Goal: Find specific page/section: Find specific page/section

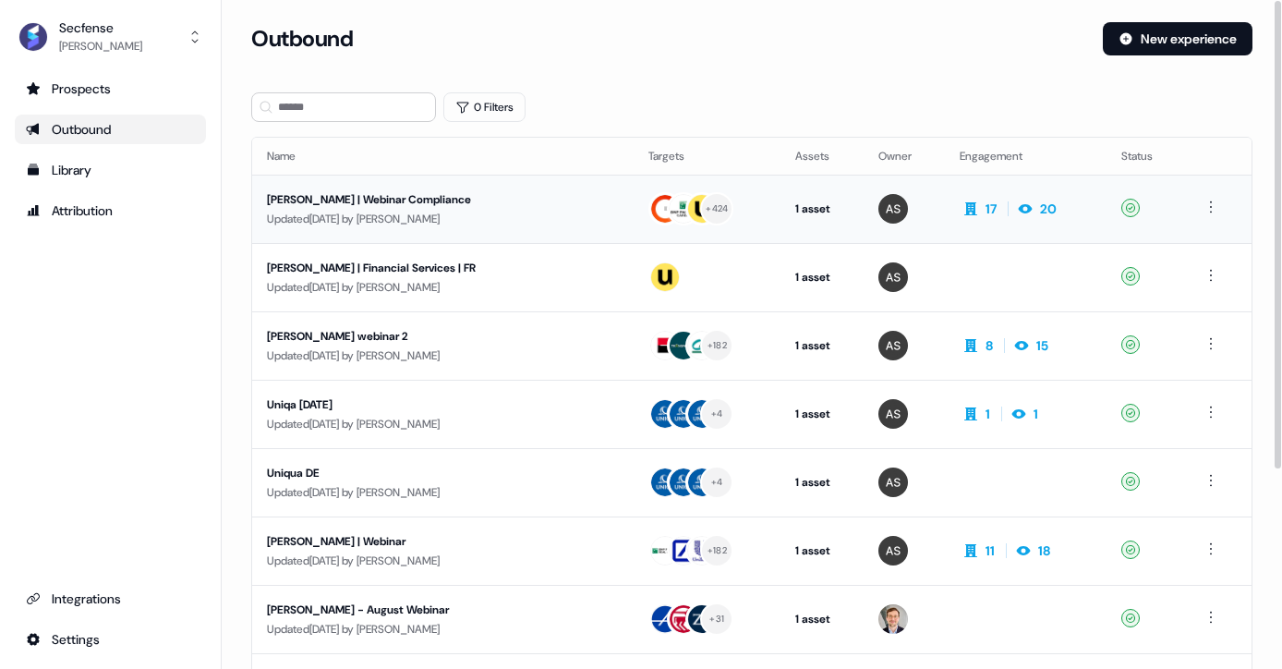
click at [402, 210] on div "Updated [DATE] by [PERSON_NAME]" at bounding box center [443, 219] width 352 height 18
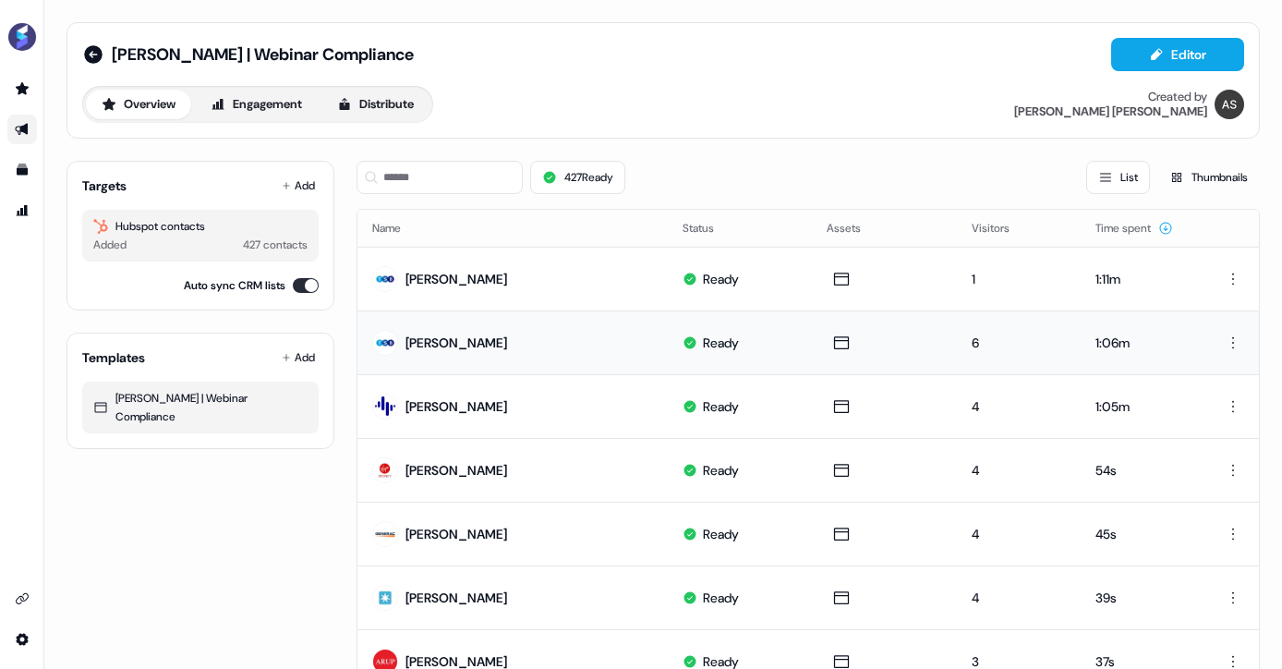
click at [408, 343] on div "[PERSON_NAME]" at bounding box center [456, 342] width 102 height 18
click at [433, 338] on div "[PERSON_NAME]" at bounding box center [456, 342] width 102 height 18
drag, startPoint x: 469, startPoint y: 340, endPoint x: 420, endPoint y: 340, distance: 48.9
click at [420, 340] on td "[PERSON_NAME]" at bounding box center [512, 342] width 310 height 64
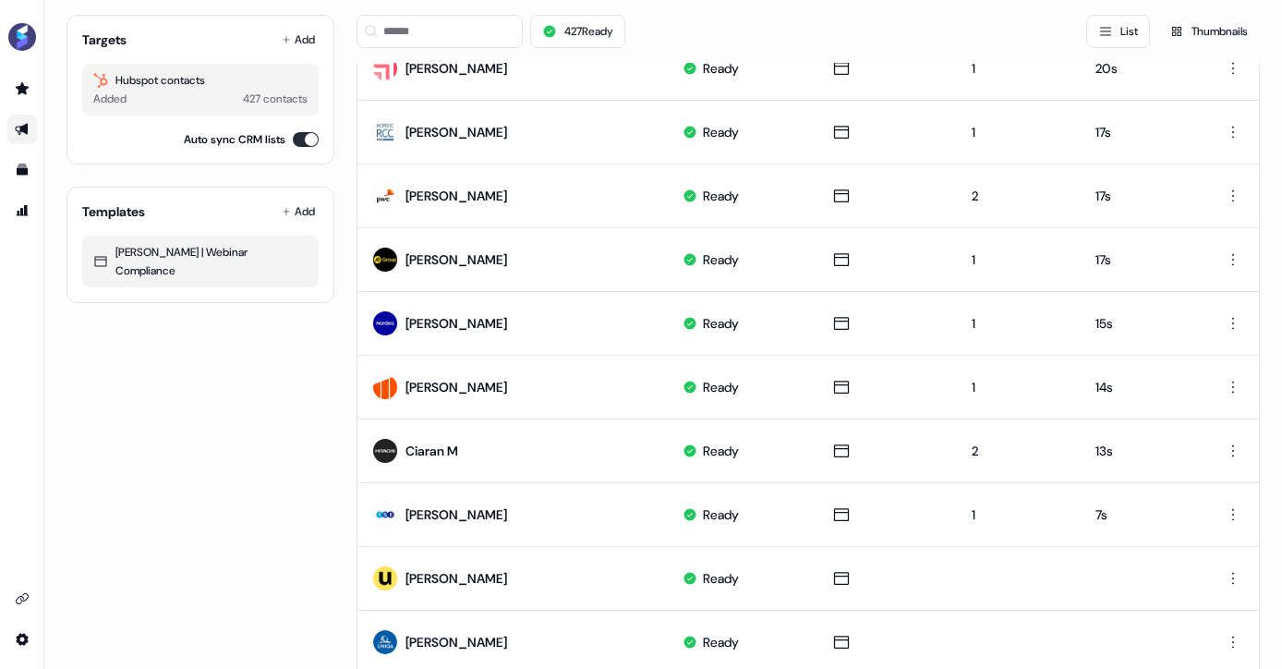
scroll to position [741, 0]
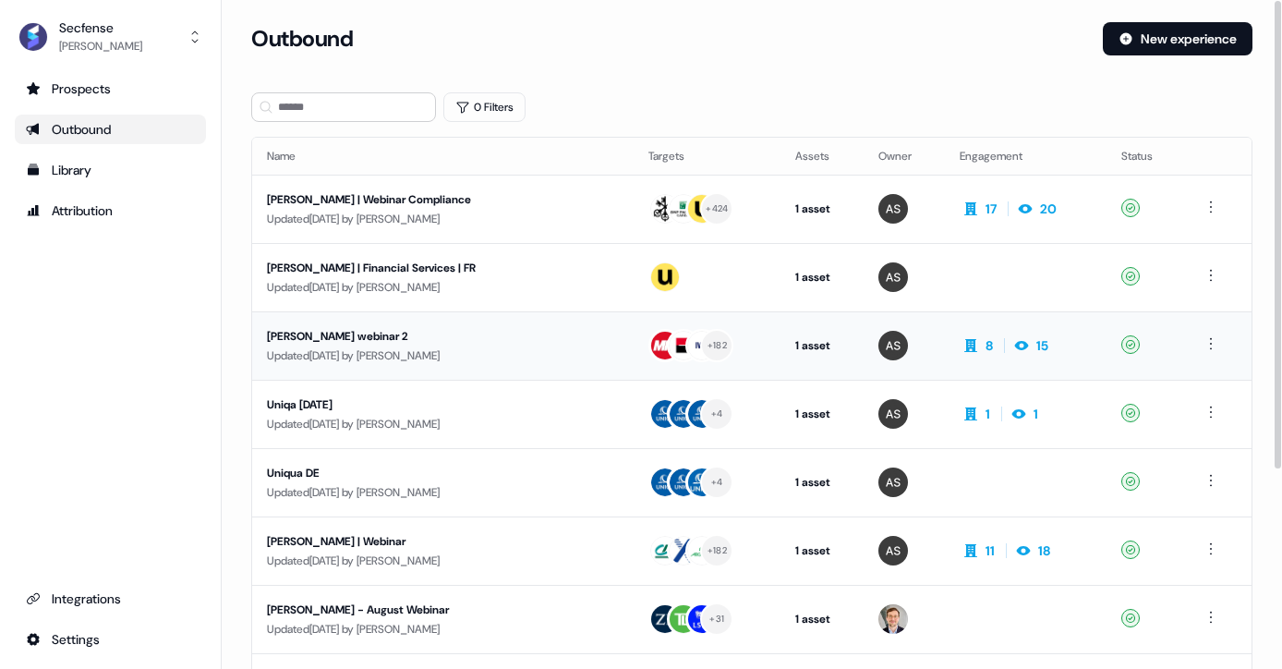
click at [375, 334] on div "[PERSON_NAME] webinar 2" at bounding box center [427, 336] width 320 height 18
